Goal: Information Seeking & Learning: Learn about a topic

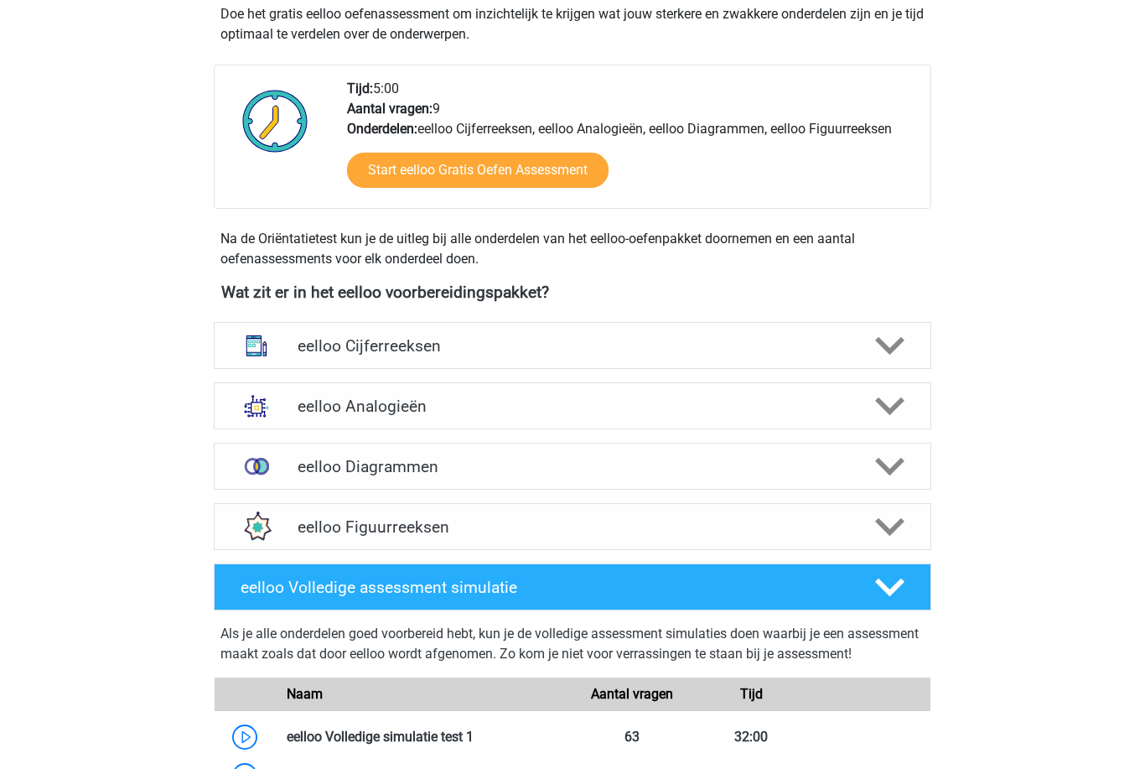
scroll to position [382, 0]
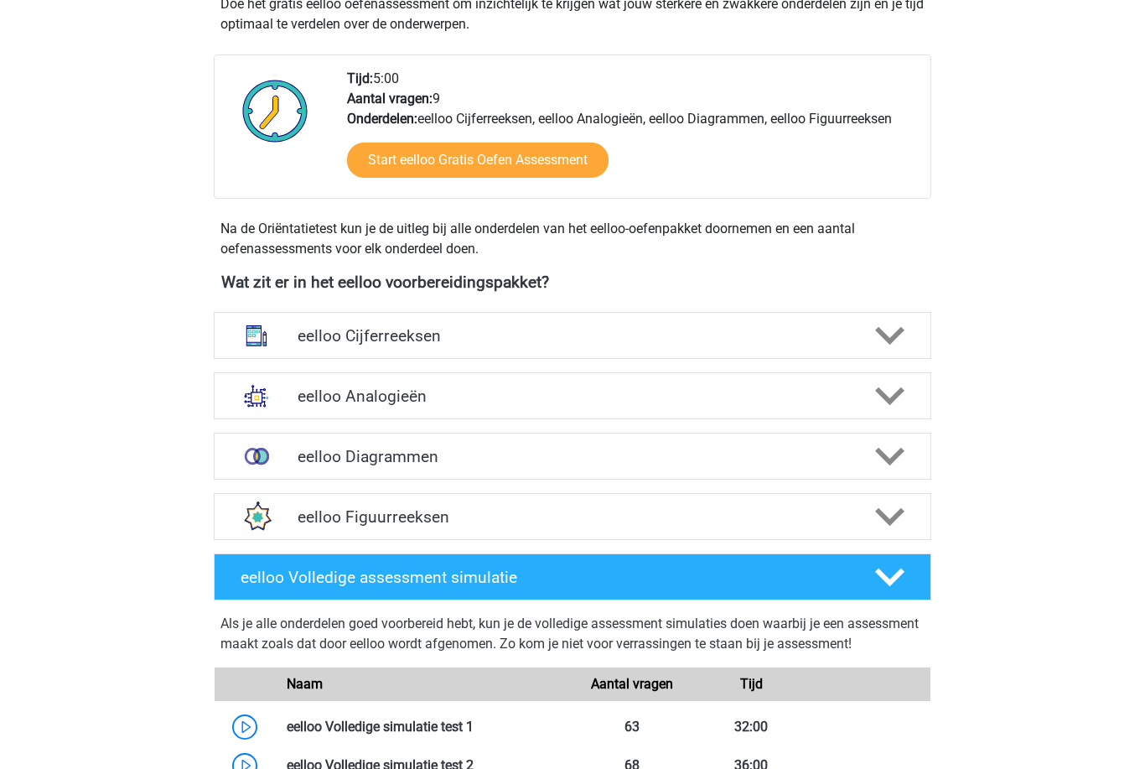
click at [807, 392] on h4 "eelloo Analogieën" at bounding box center [572, 396] width 549 height 19
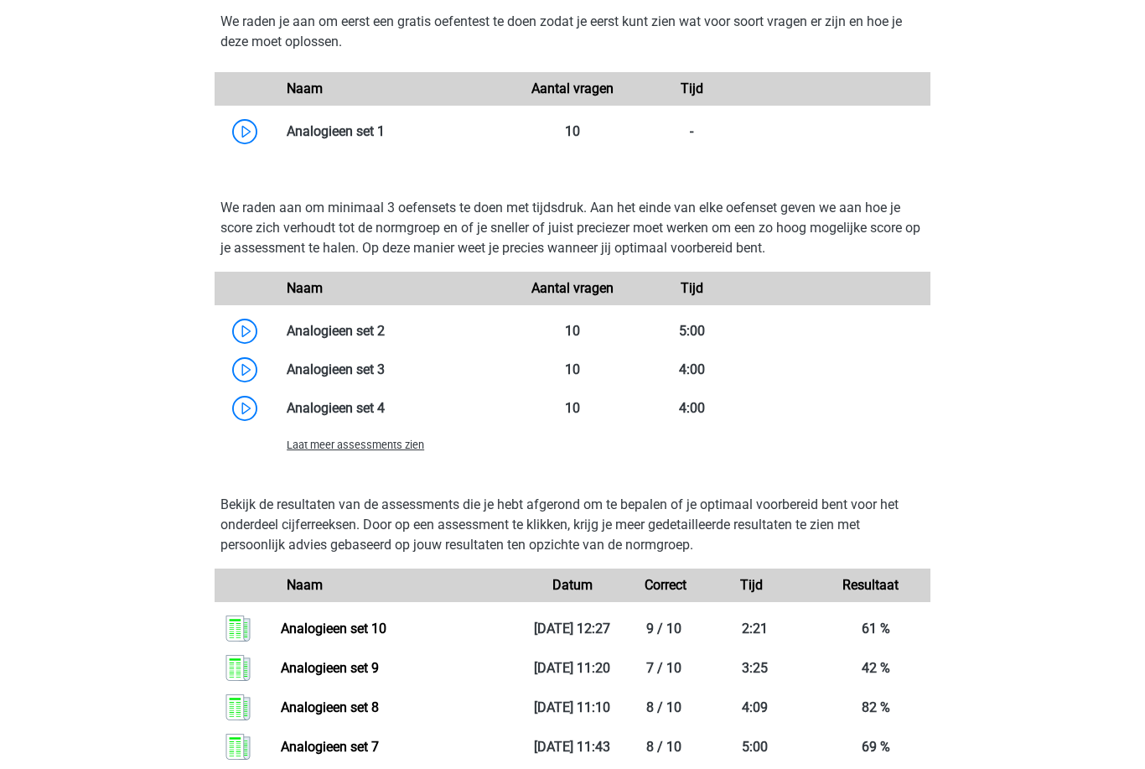
scroll to position [1294, 0]
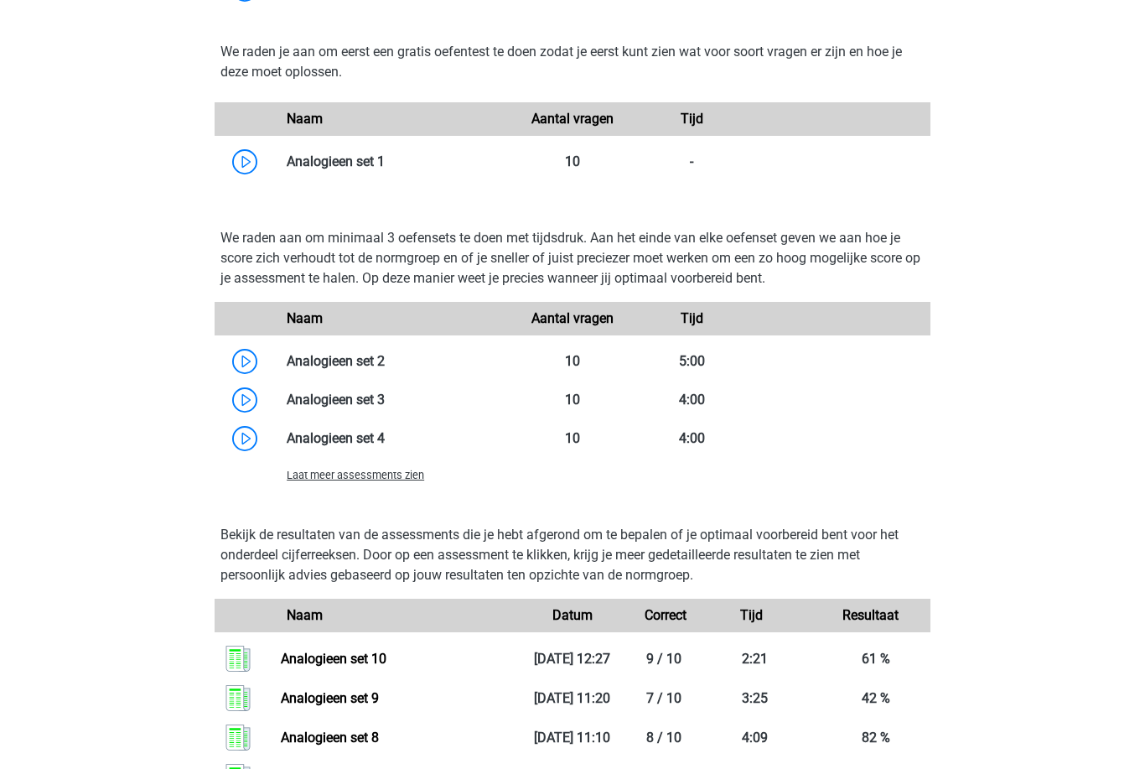
click at [407, 477] on span "Laat meer assessments zien" at bounding box center [356, 475] width 138 height 13
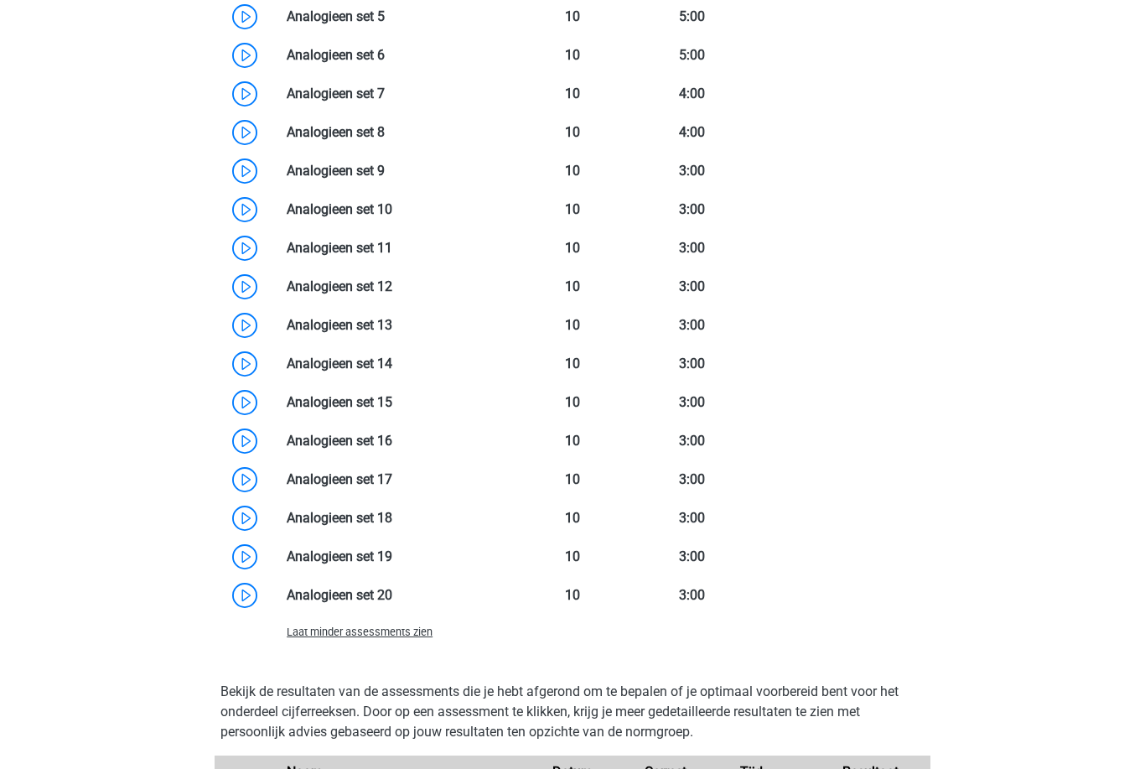
scroll to position [1757, 0]
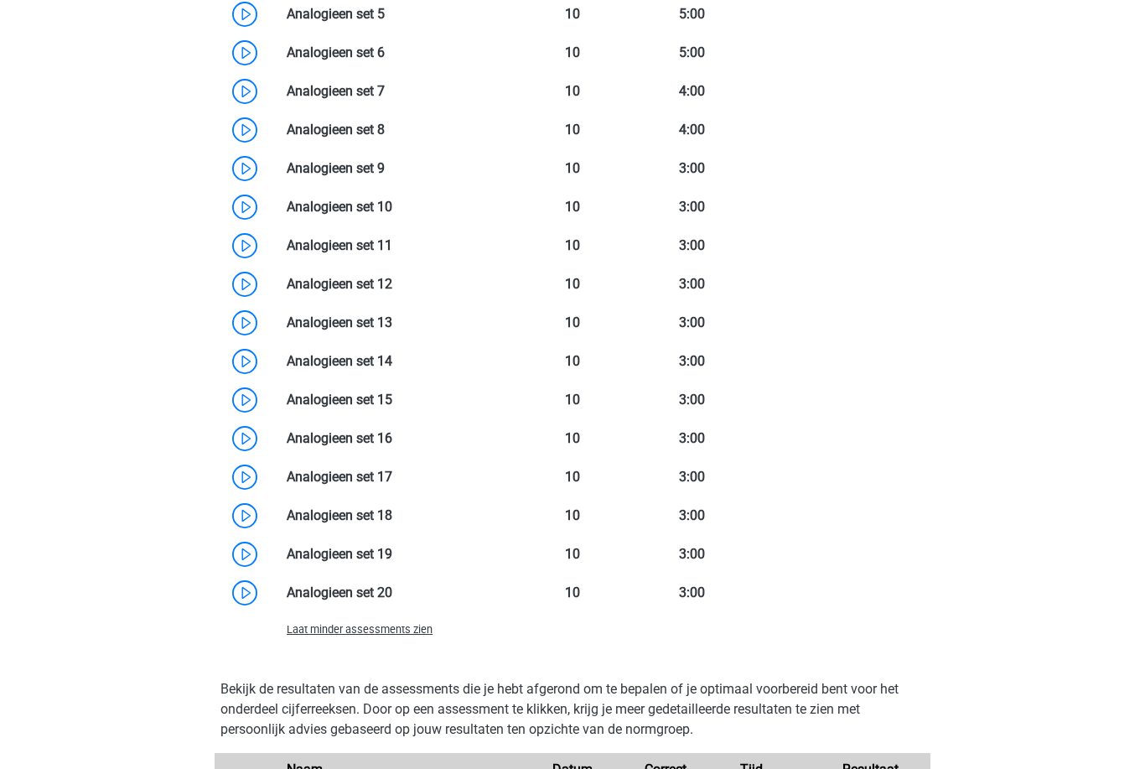
click at [392, 248] on link at bounding box center [392, 245] width 0 height 16
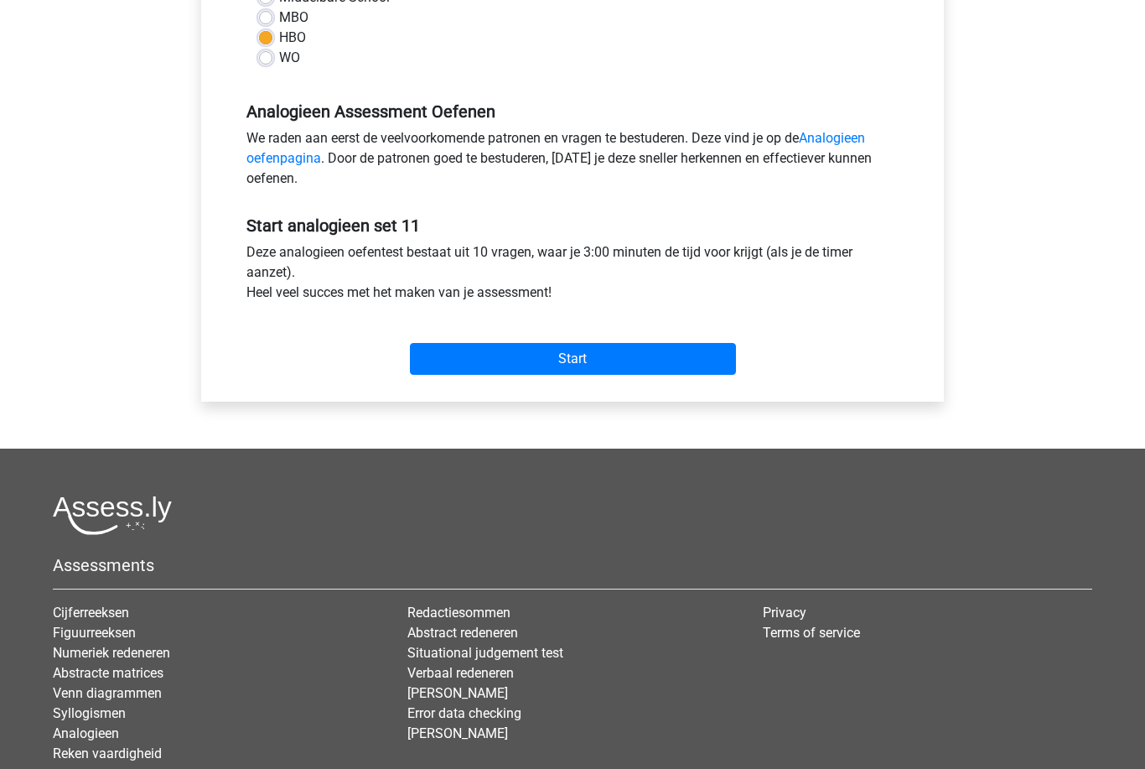
scroll to position [442, 0]
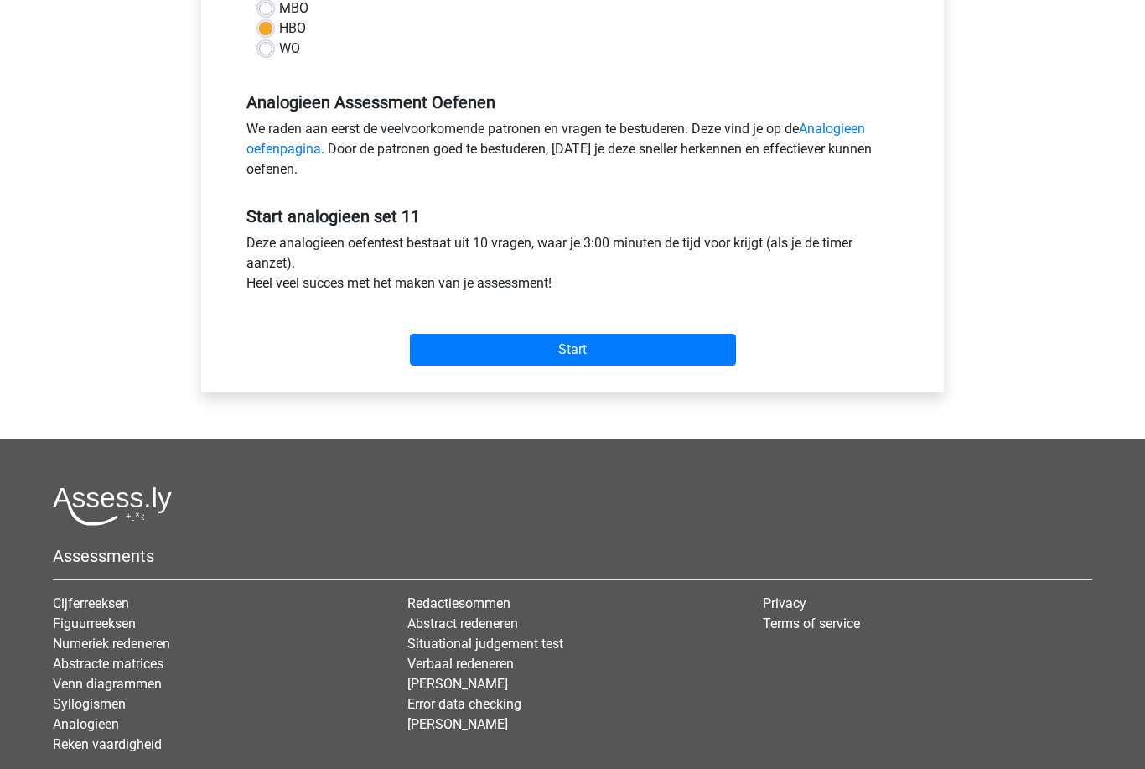
click at [680, 353] on input "Start" at bounding box center [573, 351] width 326 height 32
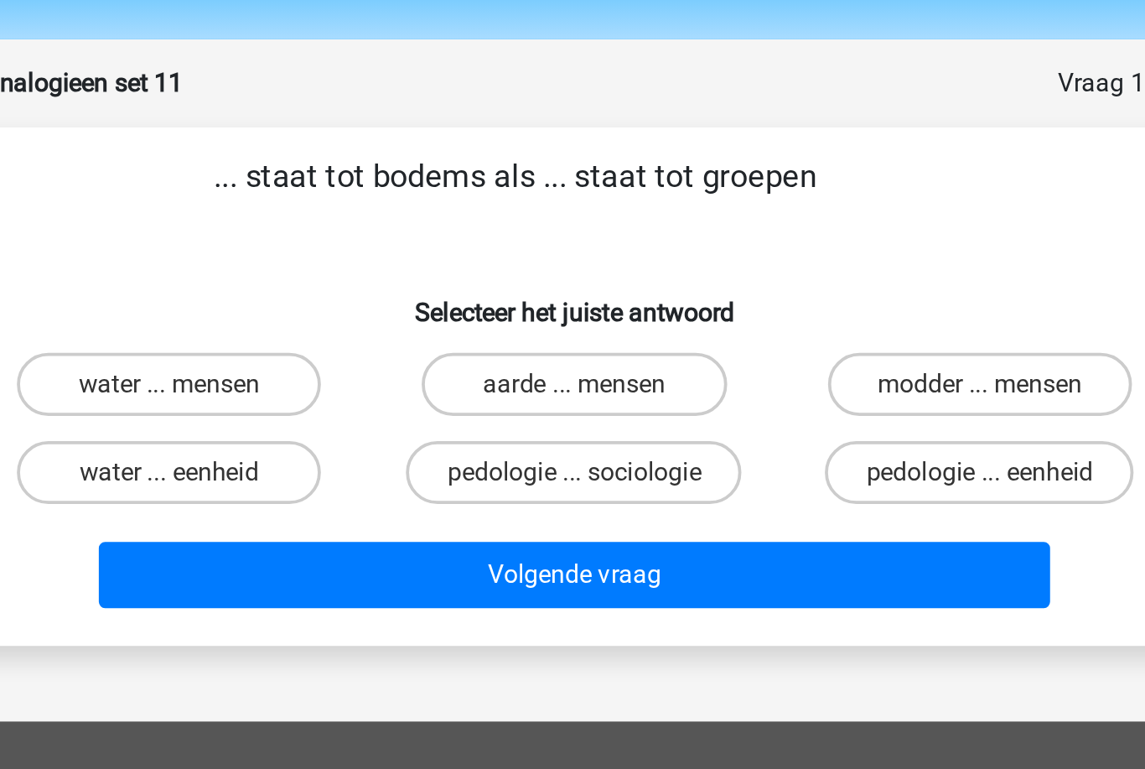
click at [491, 237] on label "aarde ... mensen" at bounding box center [572, 254] width 162 height 34
click at [573, 254] on input "aarde ... mensen" at bounding box center [578, 259] width 11 height 11
radio input "true"
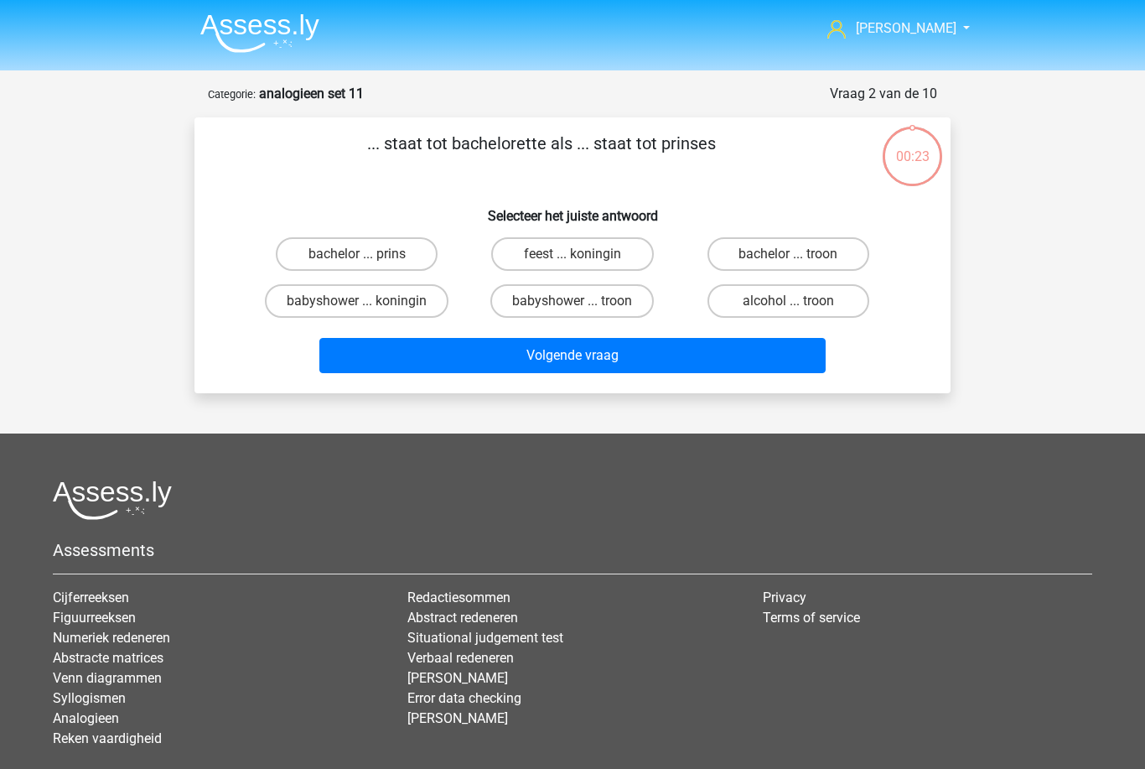
scroll to position [55, 246]
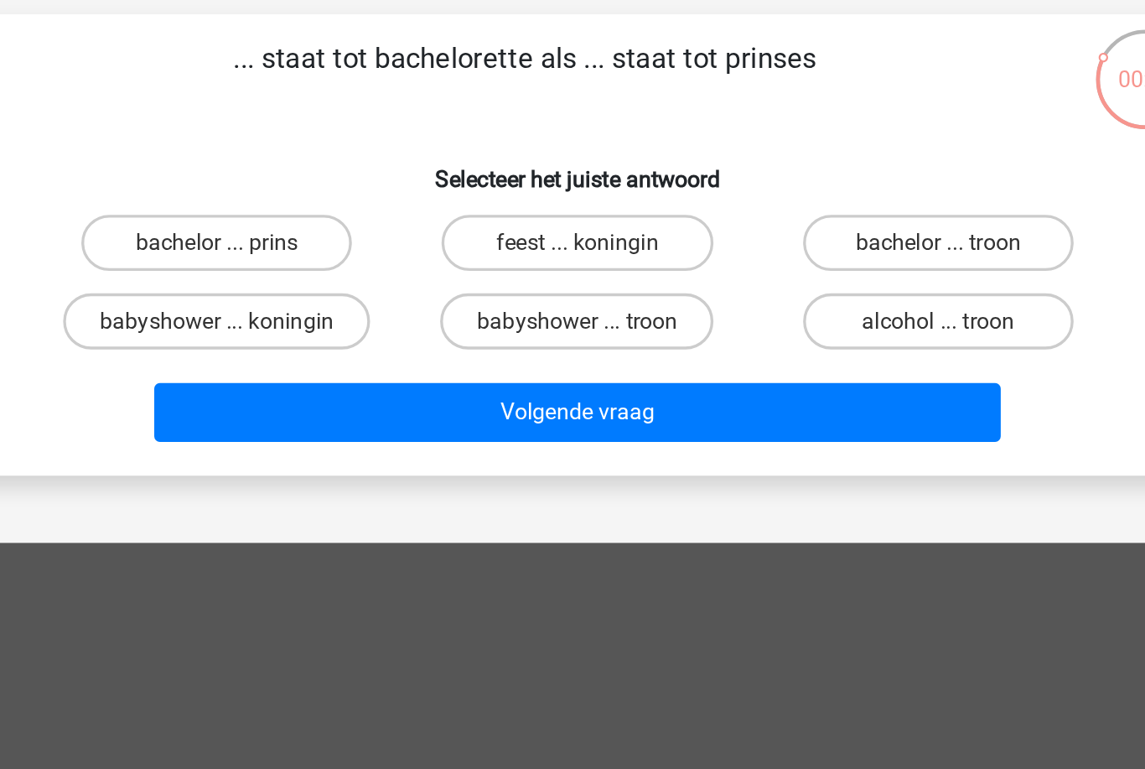
click at [276, 200] on label "bachelor ... prins" at bounding box center [357, 200] width 162 height 34
click at [357, 200] on input "bachelor ... prins" at bounding box center [362, 205] width 11 height 11
radio input "true"
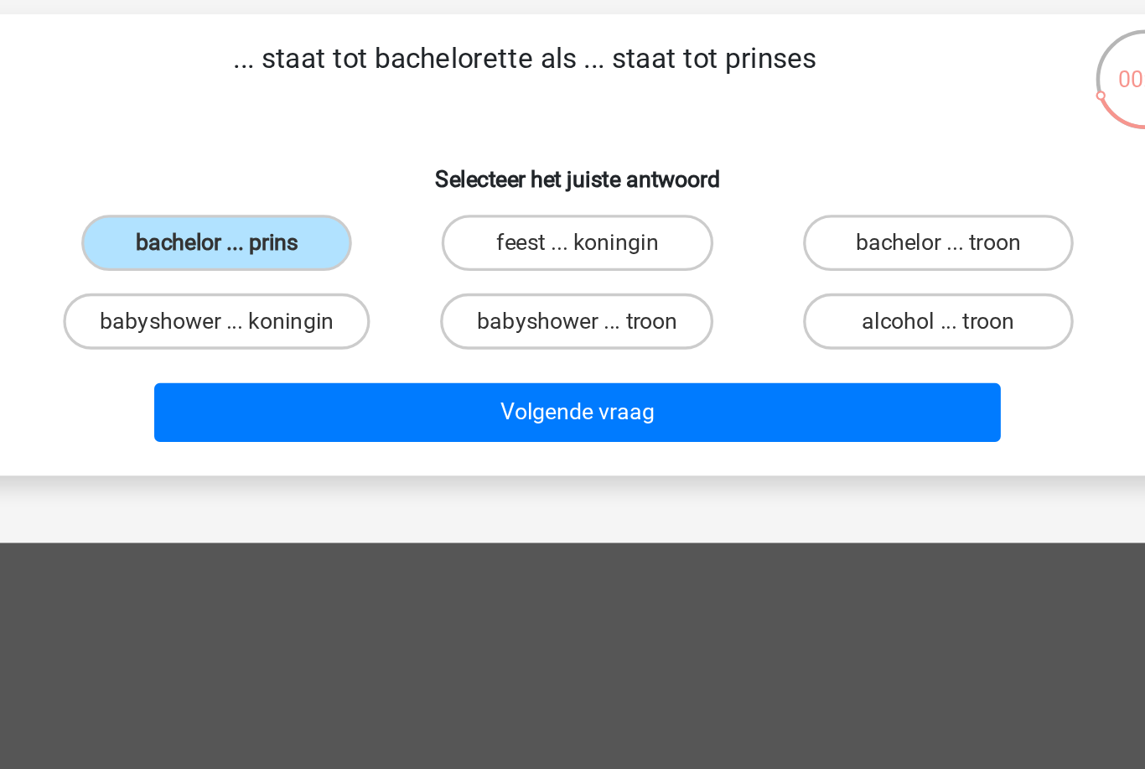
click at [439, 302] on button "Volgende vraag" at bounding box center [572, 300] width 507 height 35
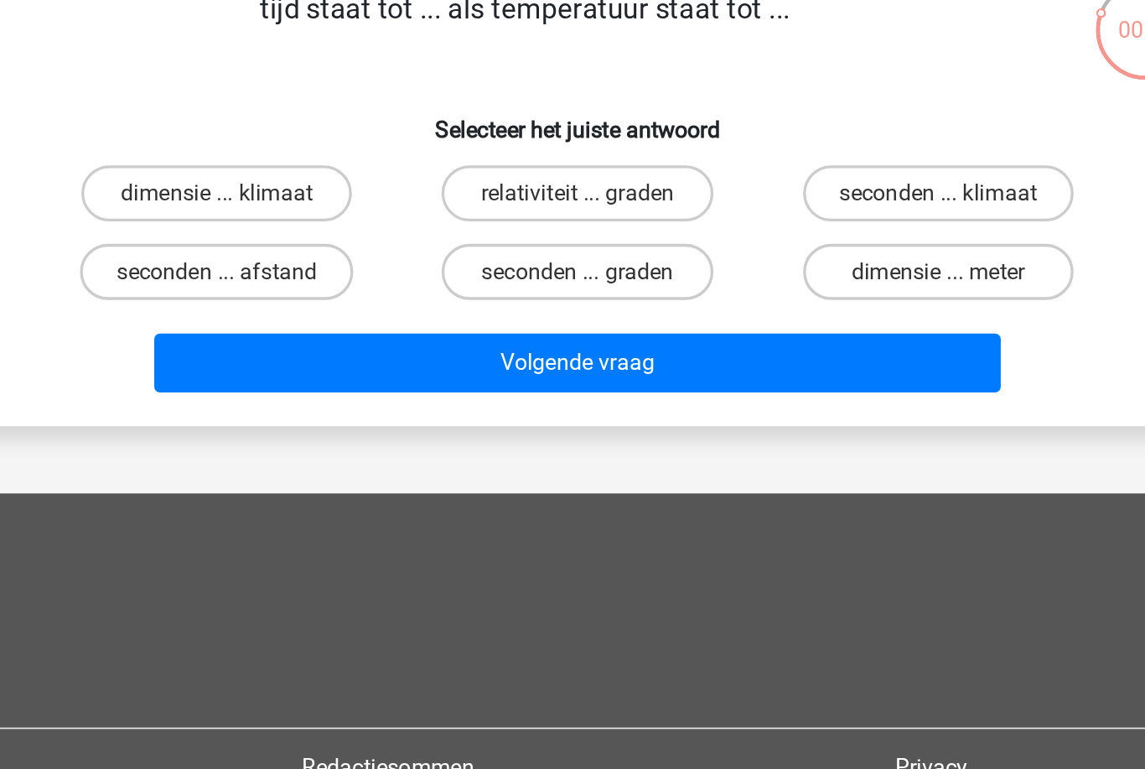
click at [491, 230] on label "seconden ... graden" at bounding box center [572, 247] width 162 height 34
click at [573, 247] on input "seconden ... graden" at bounding box center [578, 252] width 11 height 11
radio input "true"
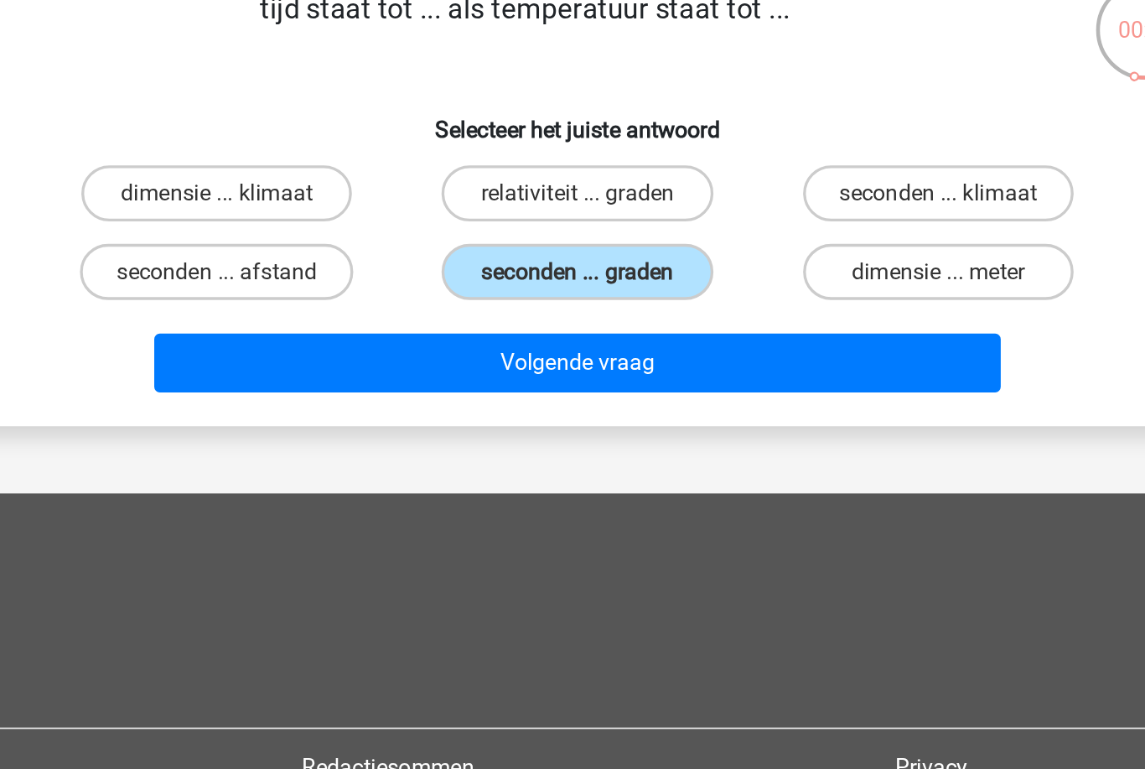
click at [370, 289] on button "Volgende vraag" at bounding box center [572, 300] width 507 height 35
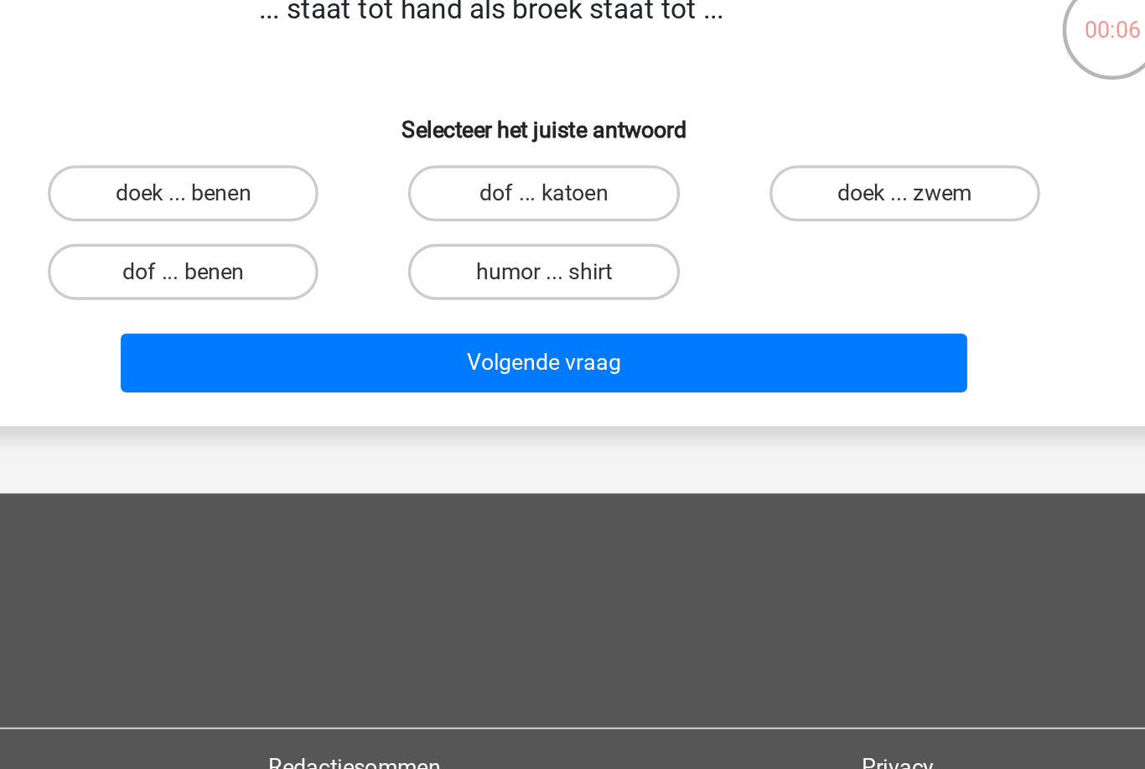
click at [276, 183] on label "doek ... benen" at bounding box center [357, 200] width 162 height 34
click at [357, 200] on input "doek ... benen" at bounding box center [362, 205] width 11 height 11
radio input "true"
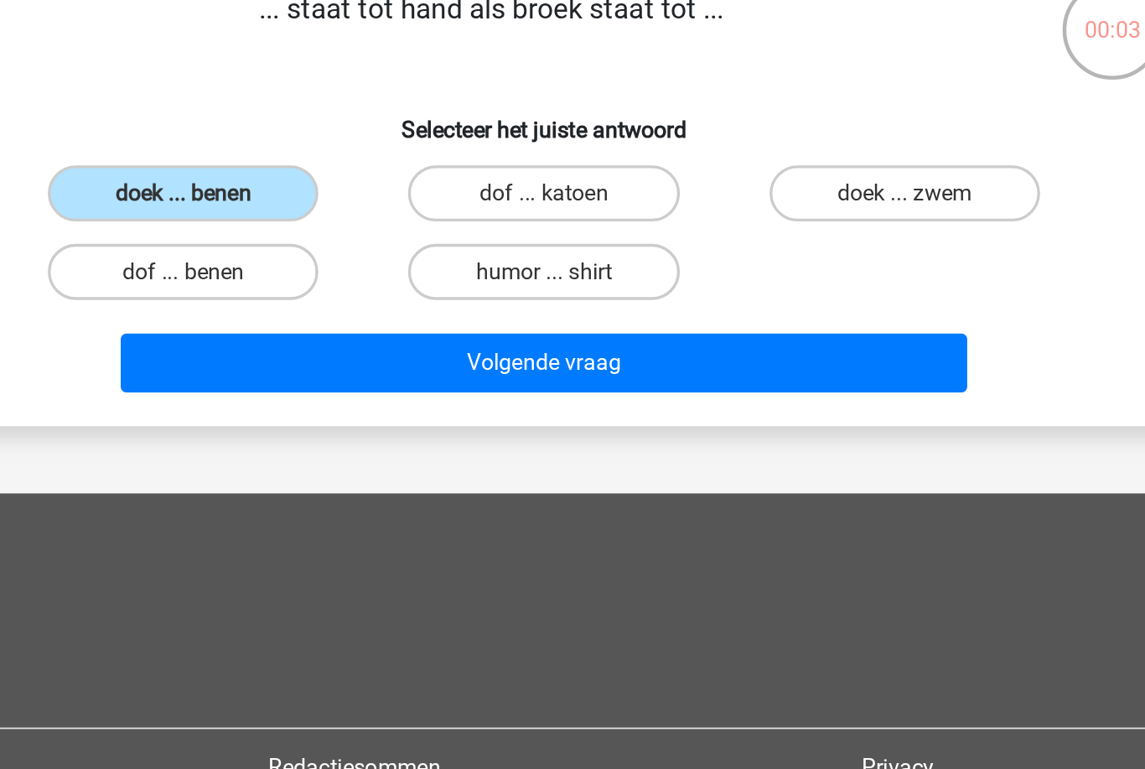
click at [708, 183] on label "doek ... zwem" at bounding box center [789, 200] width 162 height 34
click at [788, 200] on input "doek ... zwem" at bounding box center [793, 205] width 11 height 11
radio input "true"
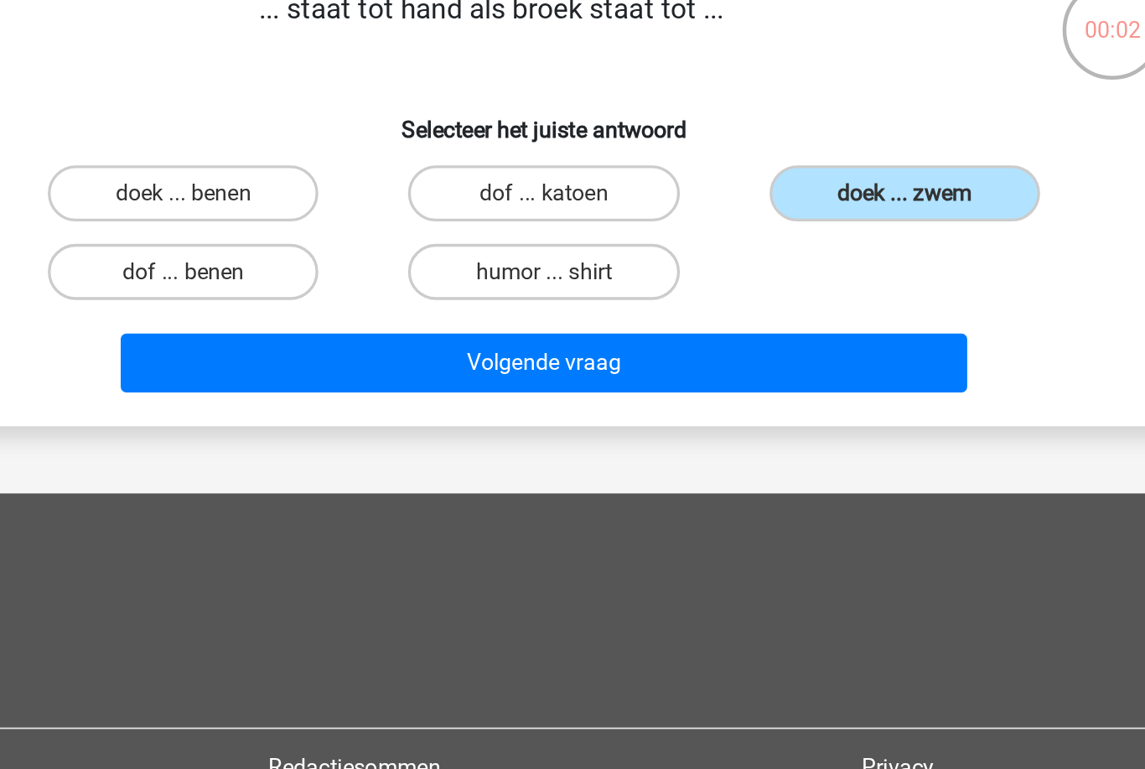
click at [407, 283] on button "Volgende vraag" at bounding box center [572, 300] width 507 height 35
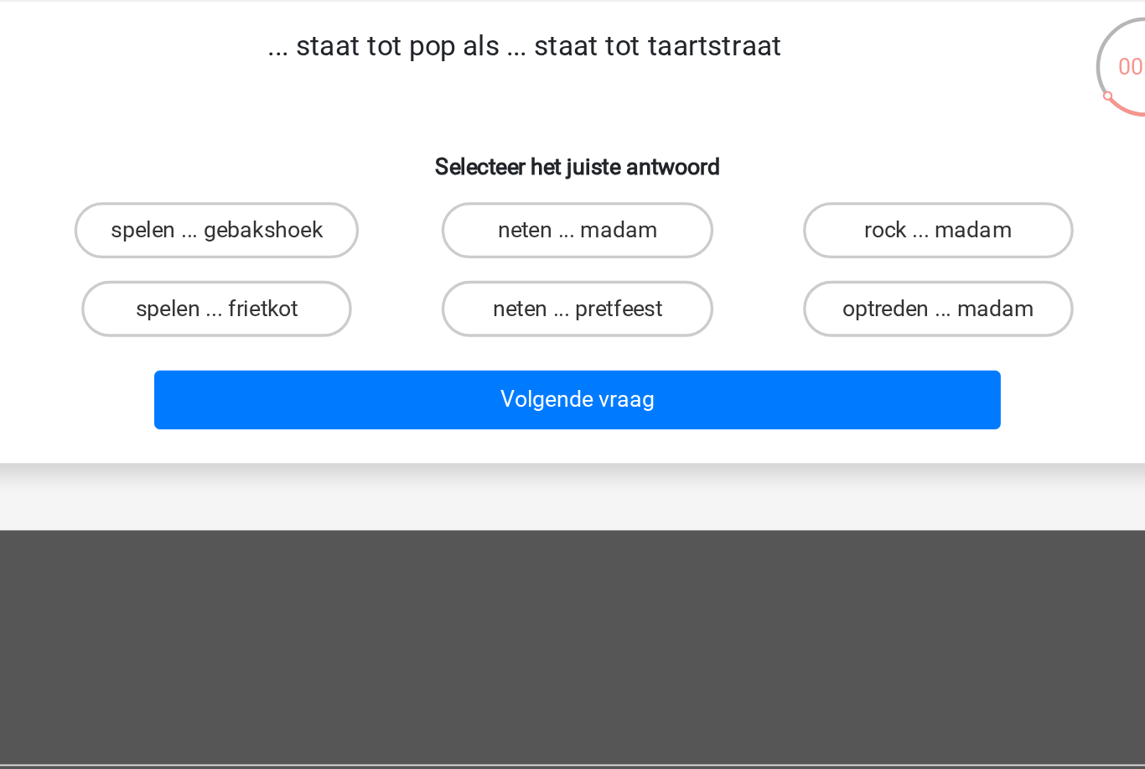
click at [491, 183] on label "neten ... madam" at bounding box center [572, 200] width 162 height 34
click at [573, 200] on input "neten ... madam" at bounding box center [578, 205] width 11 height 11
radio input "true"
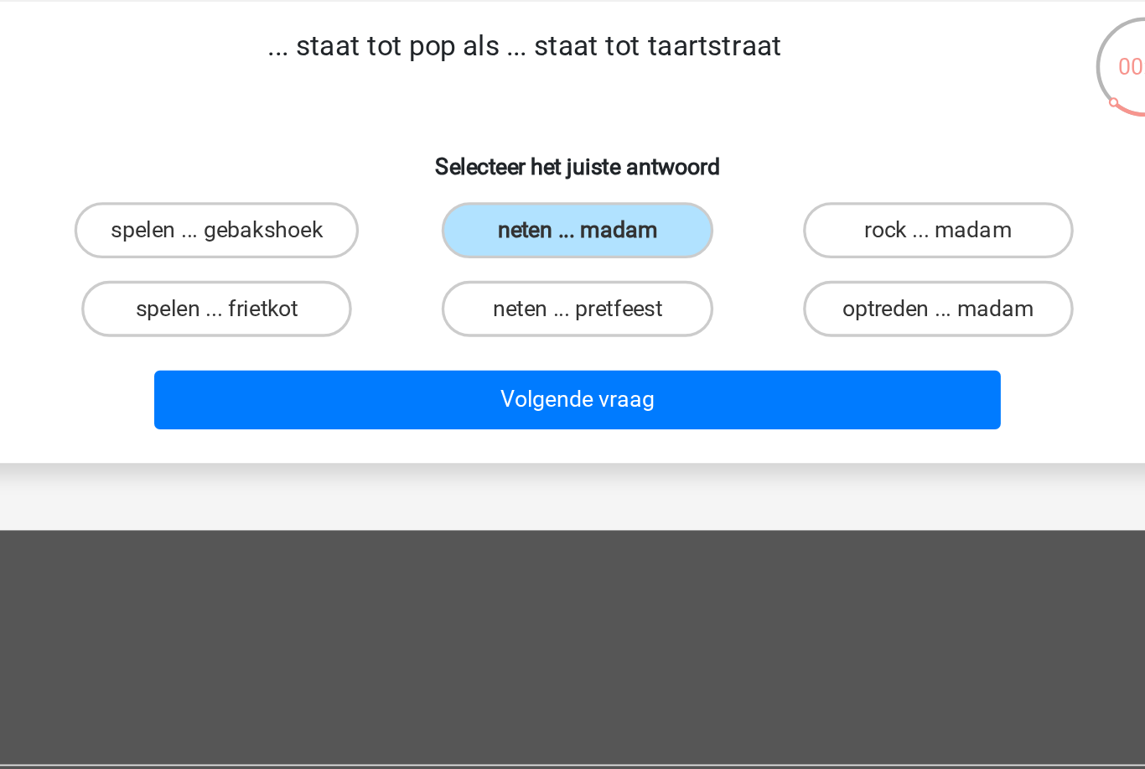
click at [360, 300] on button "Volgende vraag" at bounding box center [572, 300] width 507 height 35
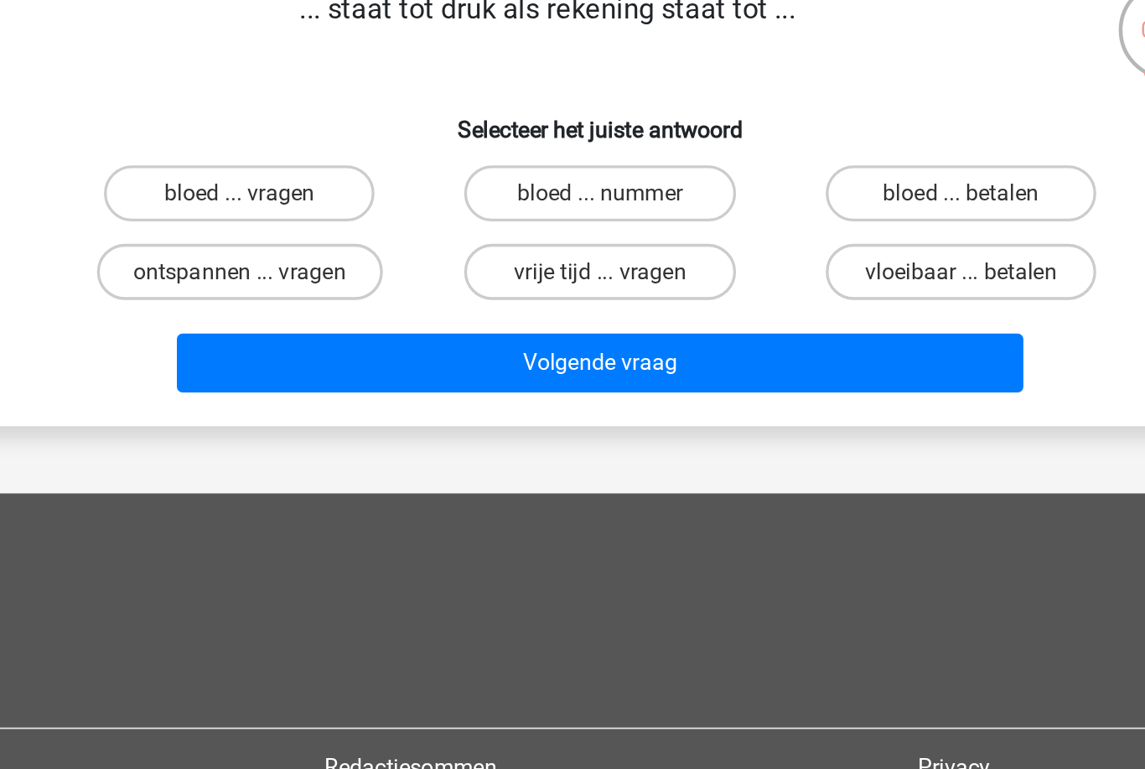
click at [491, 183] on label "bloed ... nummer" at bounding box center [572, 200] width 162 height 34
click at [573, 200] on input "bloed ... nummer" at bounding box center [578, 205] width 11 height 11
radio input "true"
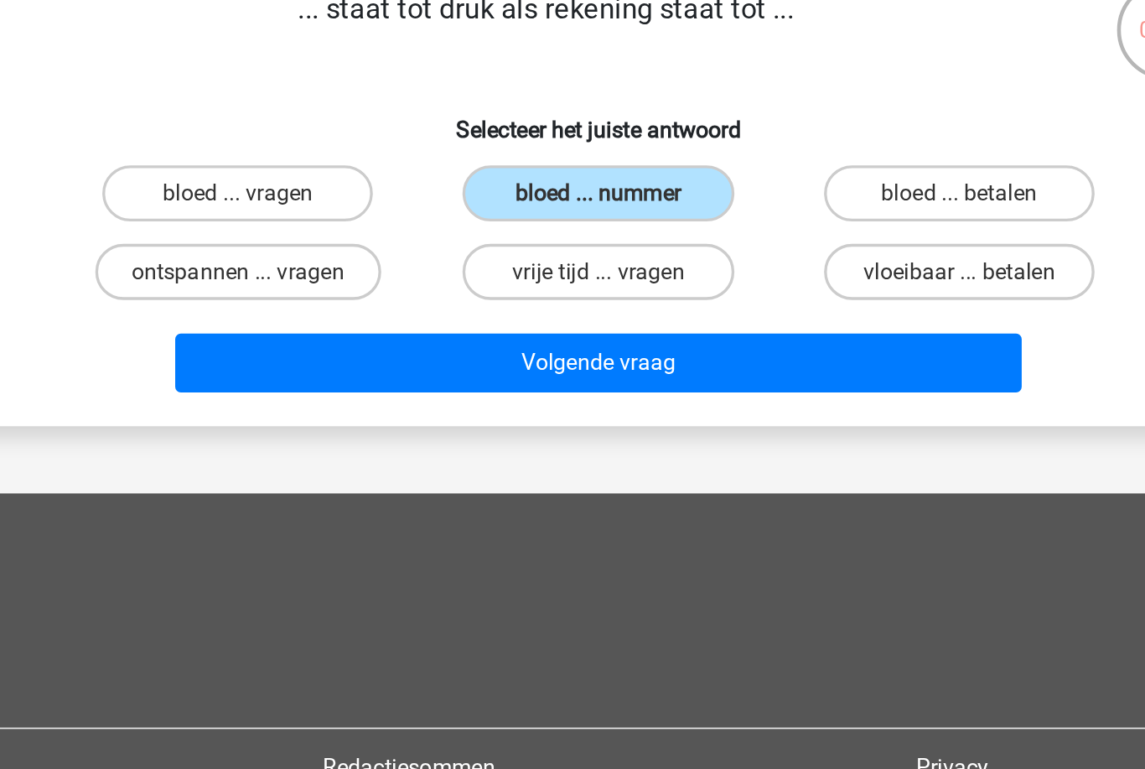
click at [519, 283] on button "Volgende vraag" at bounding box center [572, 300] width 507 height 35
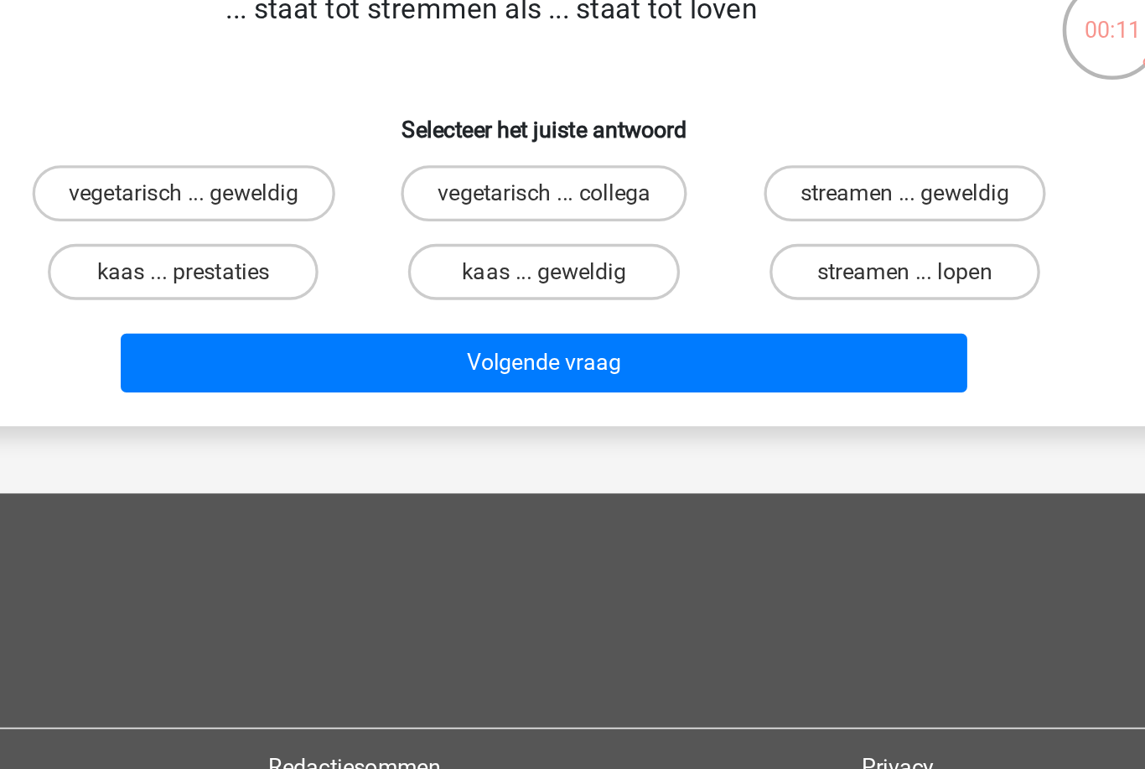
click at [708, 231] on label "streamen ... lopen" at bounding box center [789, 247] width 162 height 34
click at [788, 247] on input "streamen ... lopen" at bounding box center [793, 252] width 11 height 11
radio input "true"
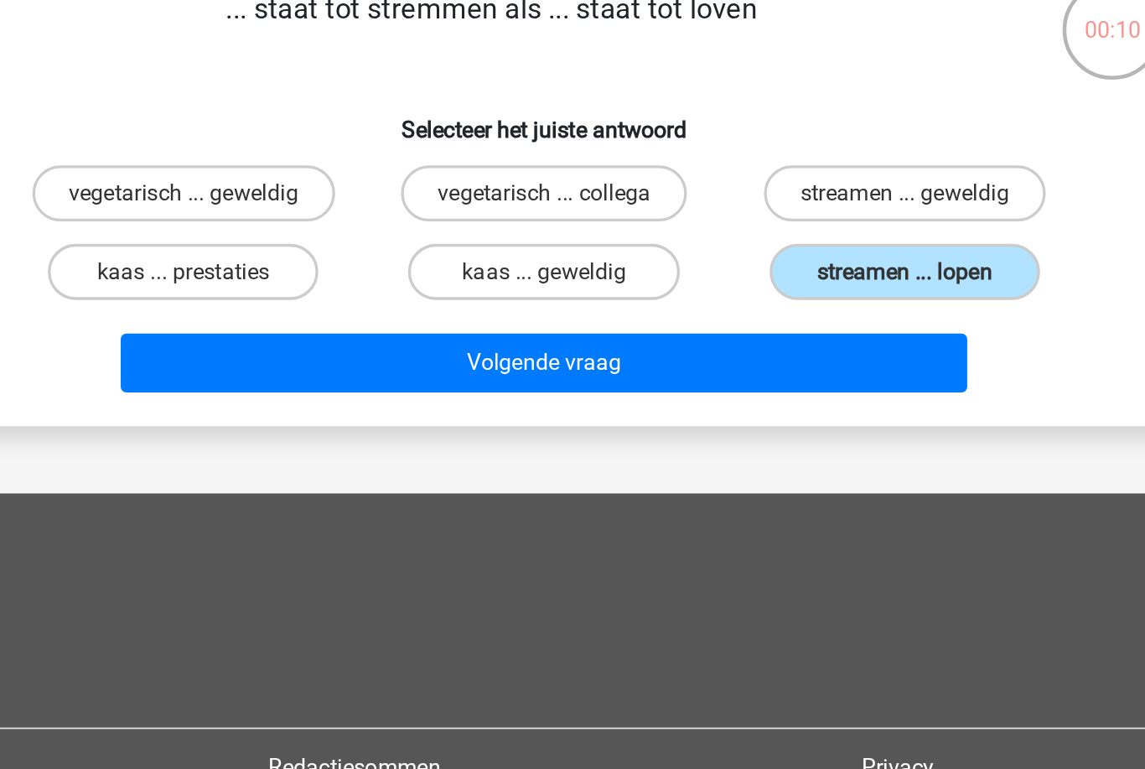
click at [491, 283] on button "Volgende vraag" at bounding box center [572, 300] width 507 height 35
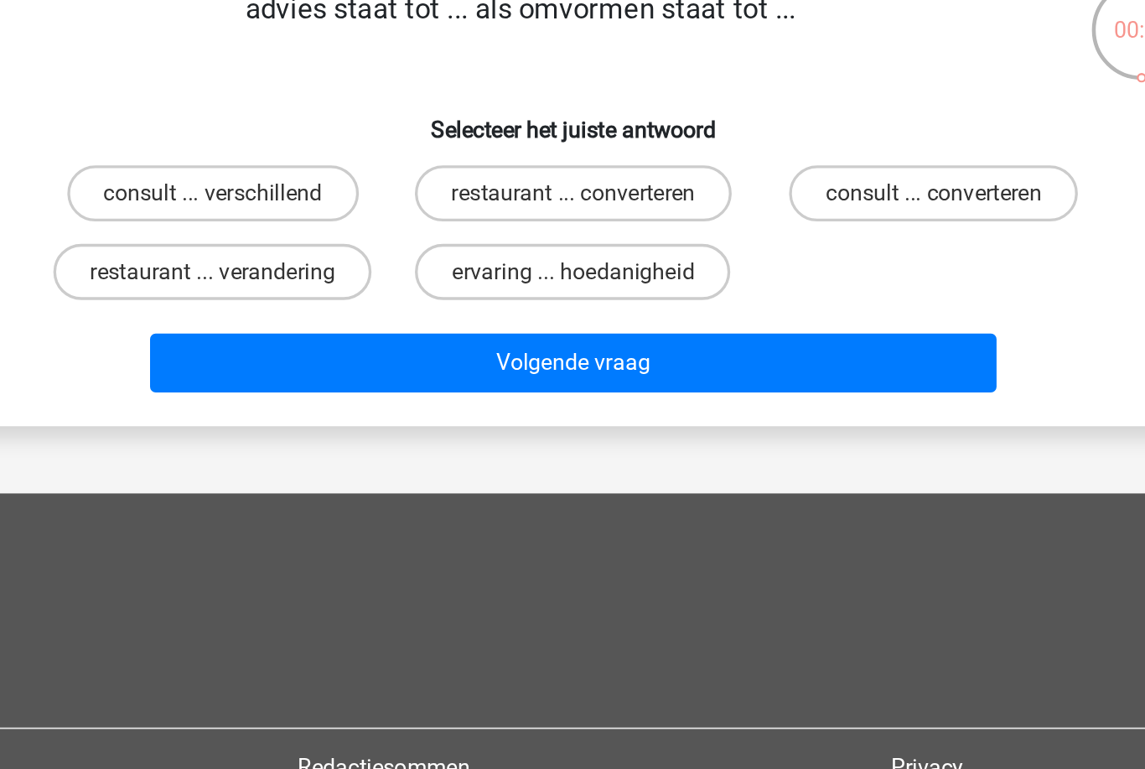
click at [702, 183] on label "consult ... converteren" at bounding box center [788, 200] width 173 height 34
click at [788, 200] on input "consult ... converteren" at bounding box center [793, 205] width 11 height 11
radio input "true"
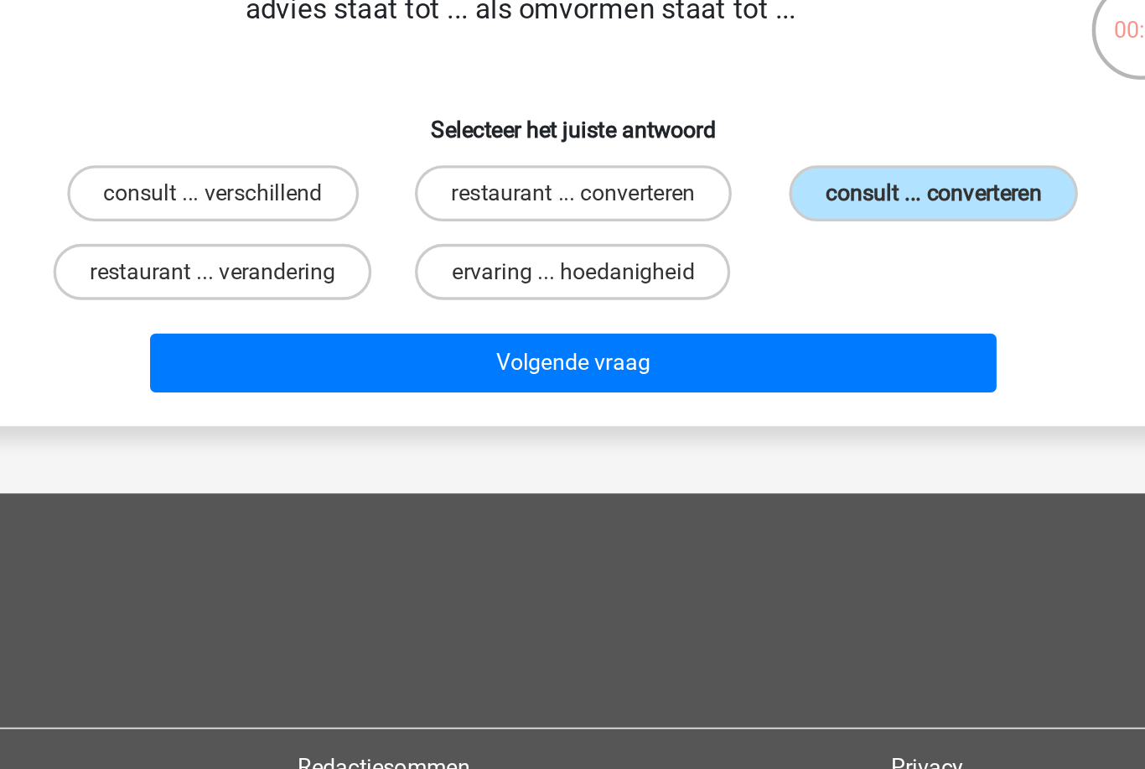
click at [390, 283] on button "Volgende vraag" at bounding box center [572, 300] width 507 height 35
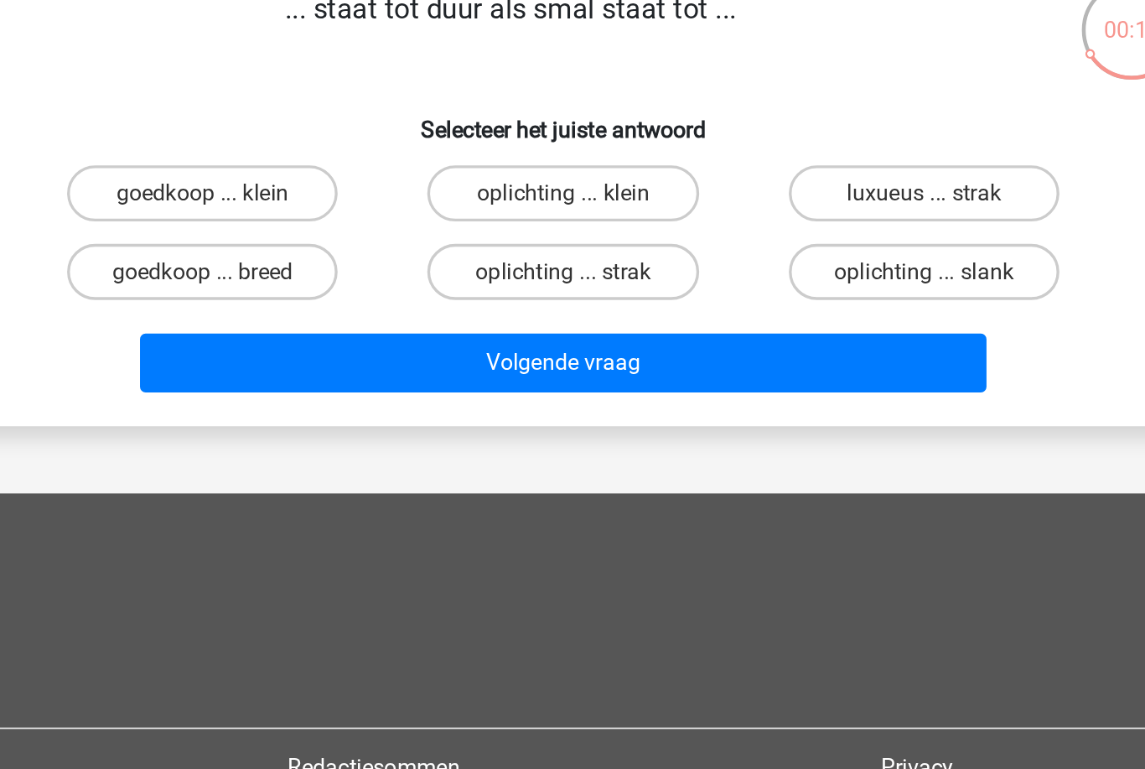
click at [276, 230] on label "goedkoop ... breed" at bounding box center [357, 247] width 162 height 34
click at [357, 247] on input "goedkoop ... breed" at bounding box center [362, 252] width 11 height 11
radio input "true"
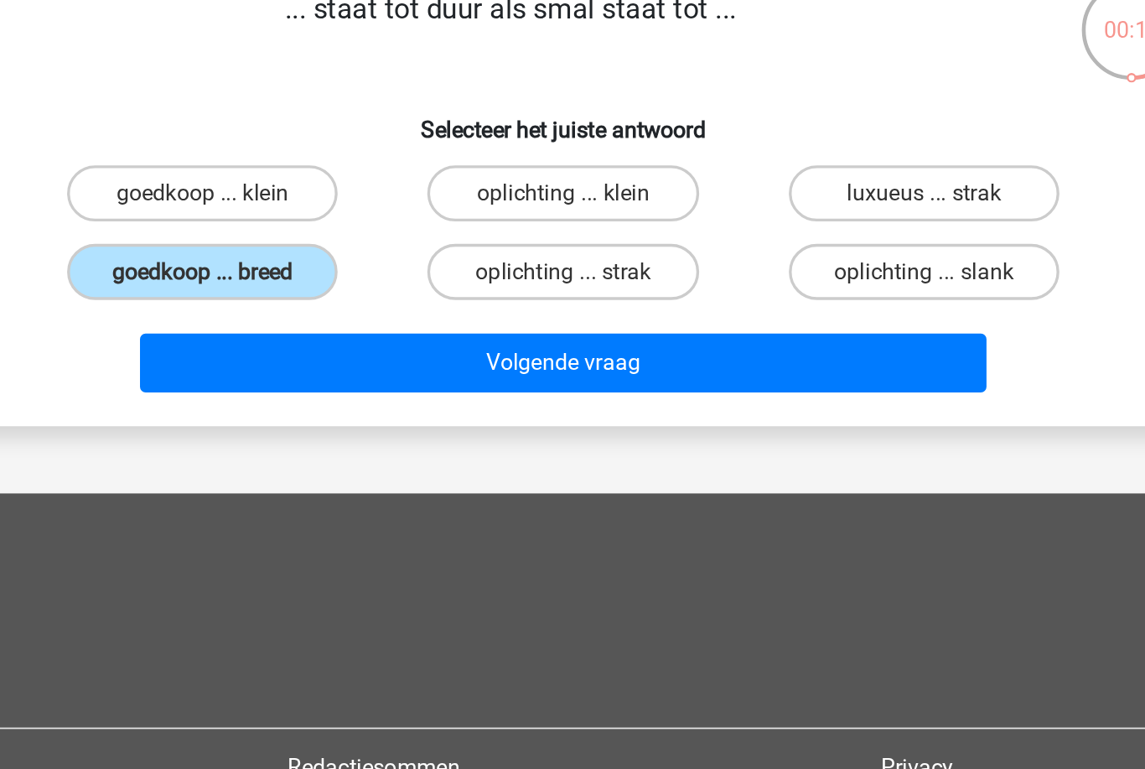
click at [319, 283] on button "Volgende vraag" at bounding box center [572, 300] width 507 height 35
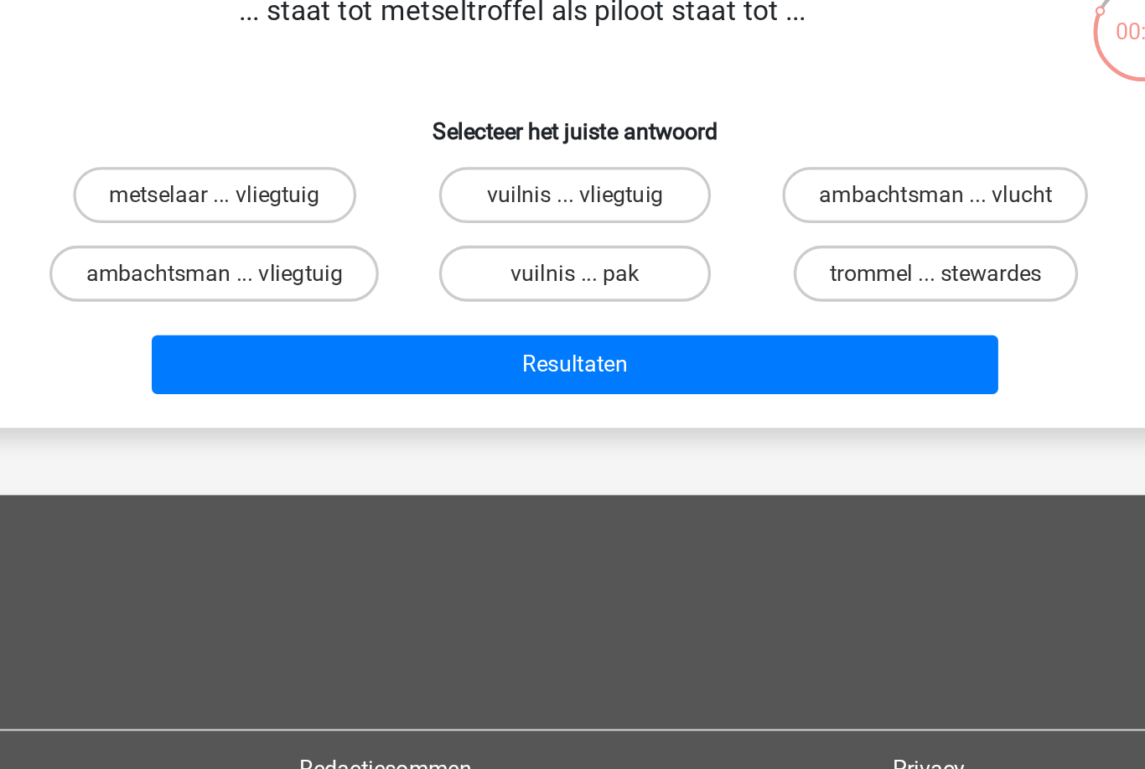
click at [273, 183] on label "metselaar ... vliegtuig" at bounding box center [357, 200] width 169 height 34
click at [357, 200] on input "metselaar ... vliegtuig" at bounding box center [362, 205] width 11 height 11
radio input "true"
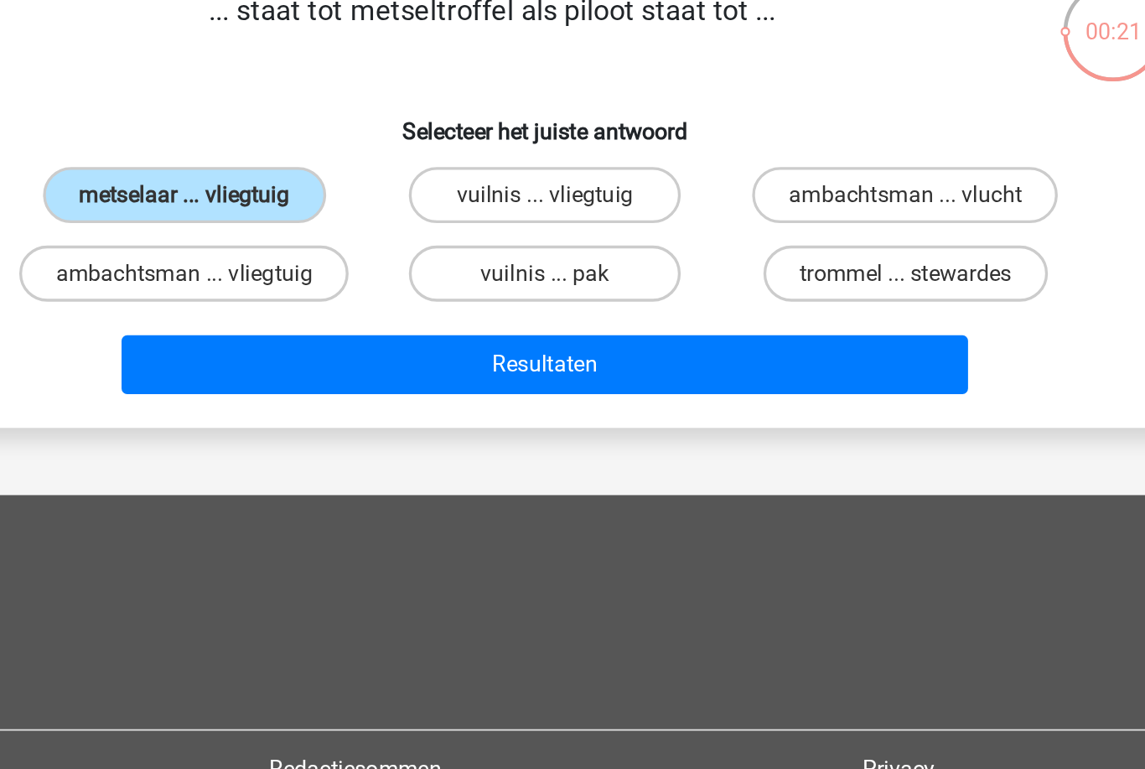
click at [249, 340] on div "Thomas thomasfrijns@hotmail.com Nederlands English" at bounding box center [572, 383] width 1145 height 876
click at [319, 283] on button "Resultaten" at bounding box center [572, 300] width 507 height 35
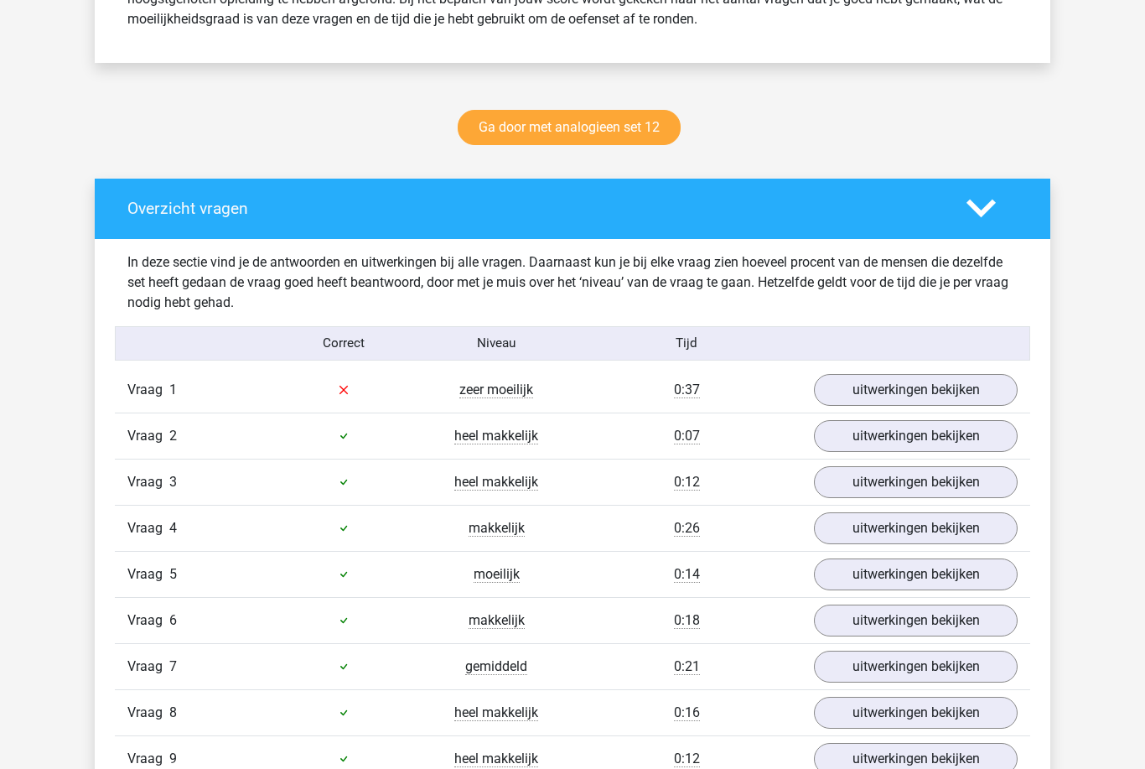
scroll to position [791, 0]
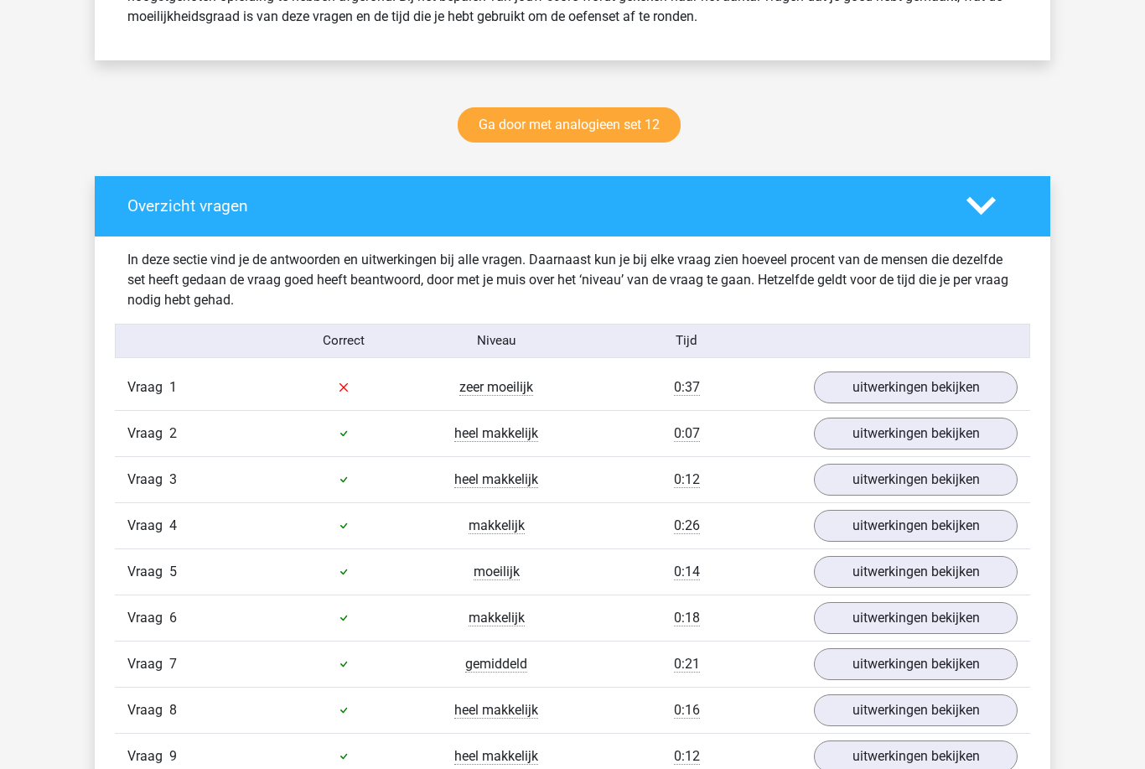
click at [859, 387] on link "uitwerkingen bekijken" at bounding box center [916, 387] width 204 height 32
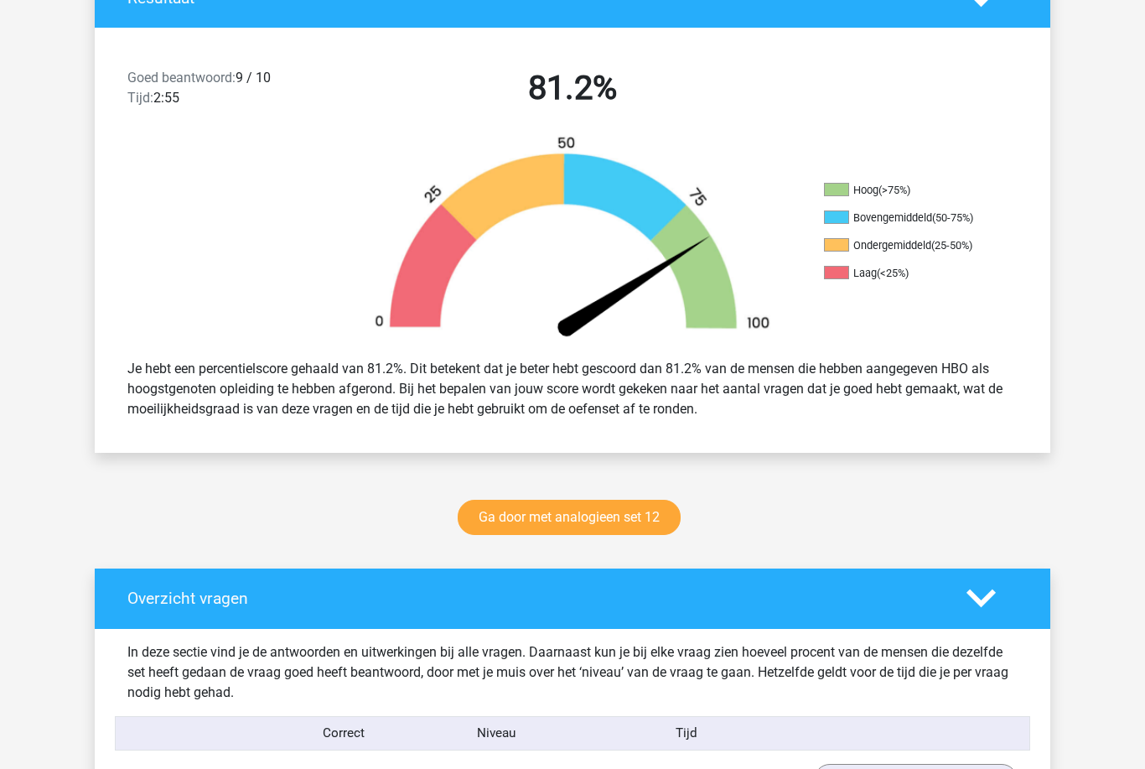
scroll to position [420, 0]
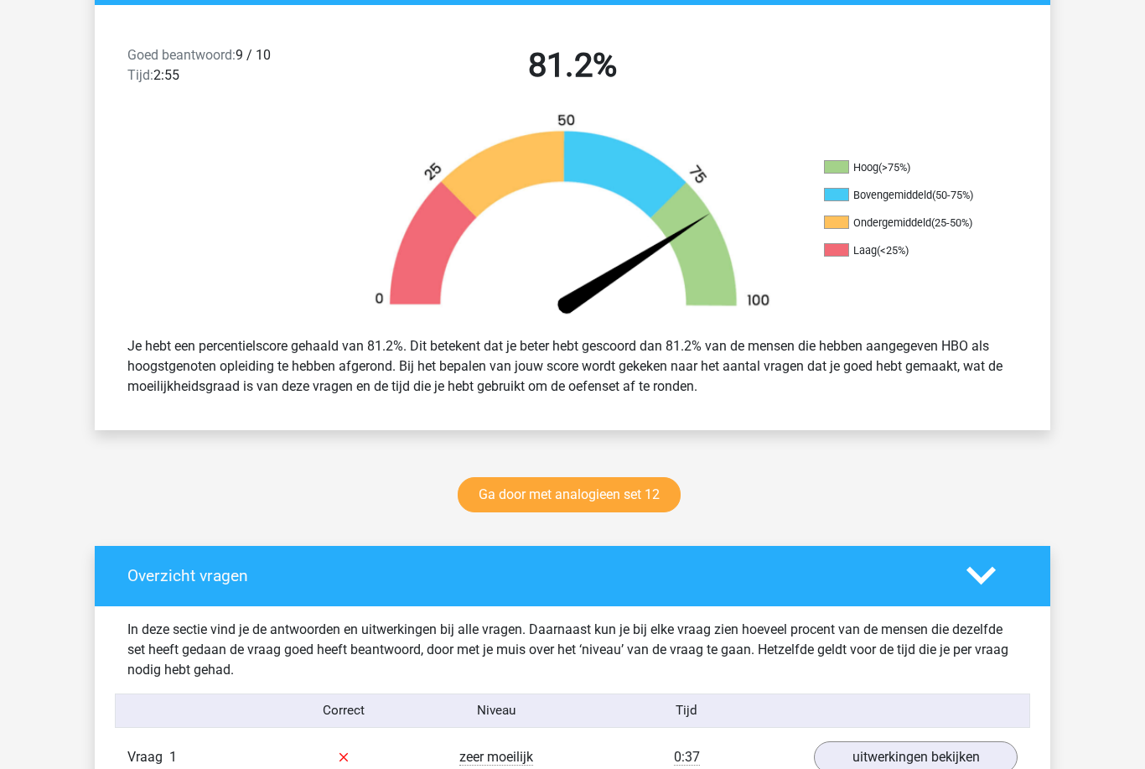
click at [647, 494] on link "Ga door met analogieen set 12" at bounding box center [569, 495] width 223 height 35
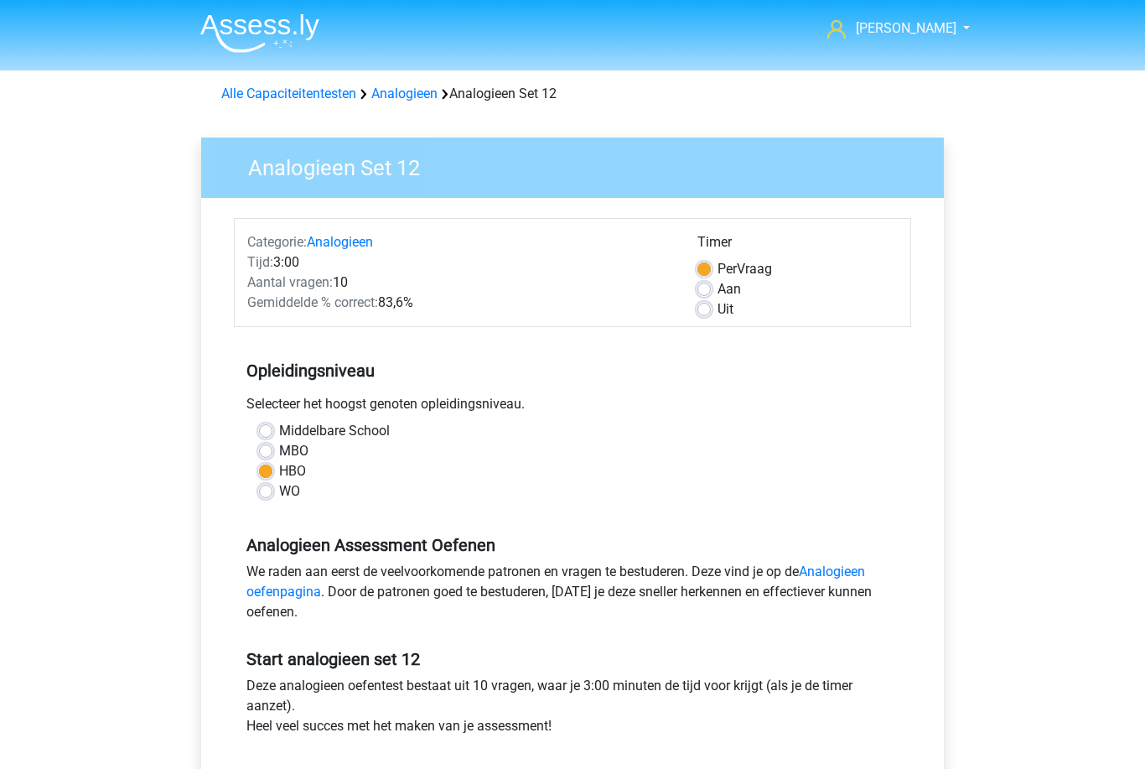
click at [310, 76] on div "Alle Capaciteitentesten Analogieen Analogieen Set 12" at bounding box center [572, 90] width 797 height 40
click at [325, 101] on link "Alle Capaciteitentesten" at bounding box center [288, 94] width 135 height 16
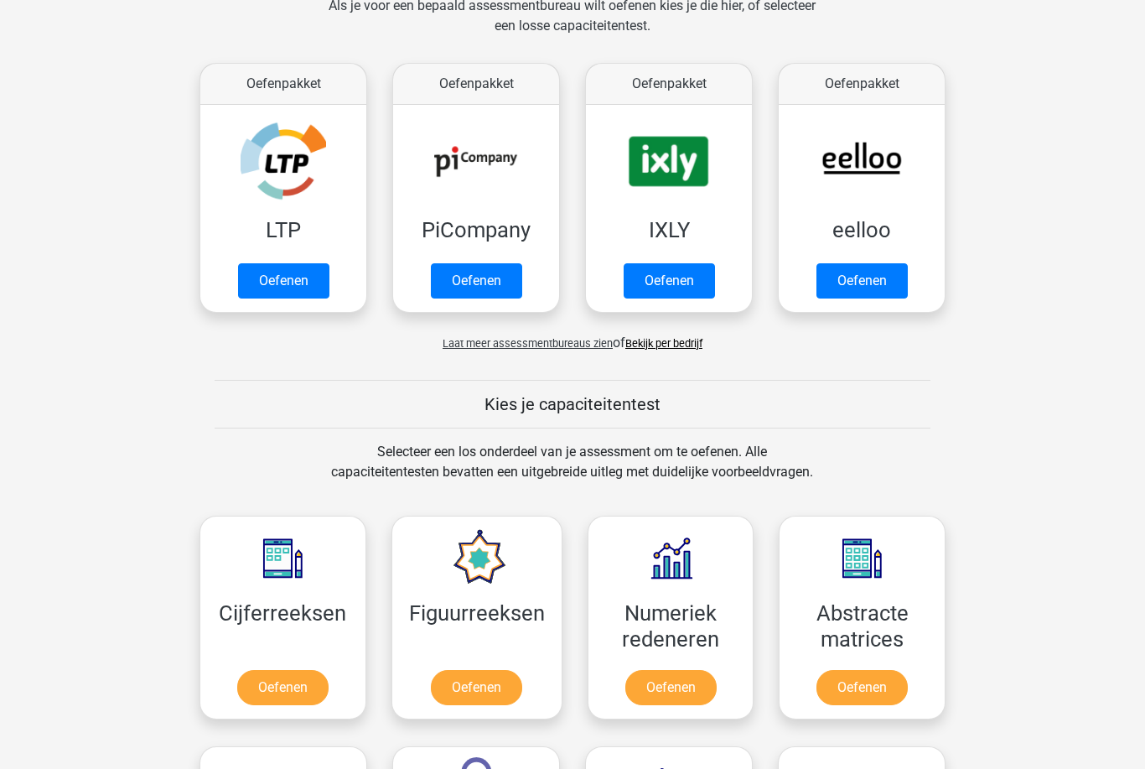
scroll to position [219, 0]
